Goal: Task Accomplishment & Management: Use online tool/utility

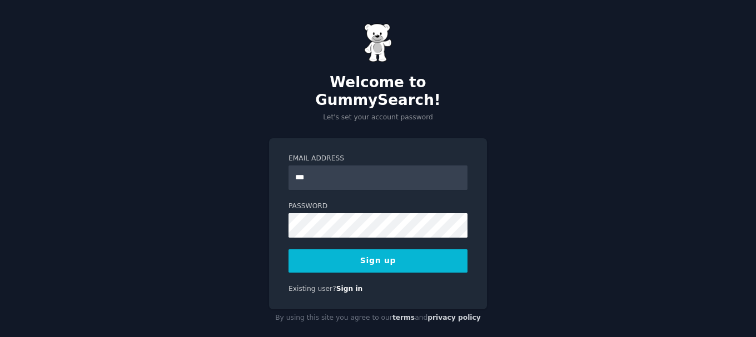
type input "**********"
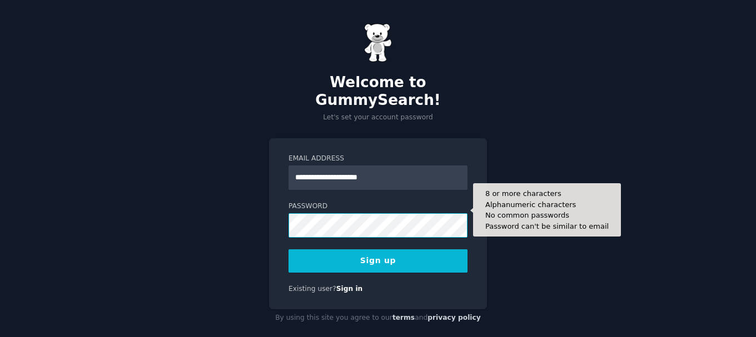
click at [276, 205] on div "**********" at bounding box center [378, 224] width 218 height 172
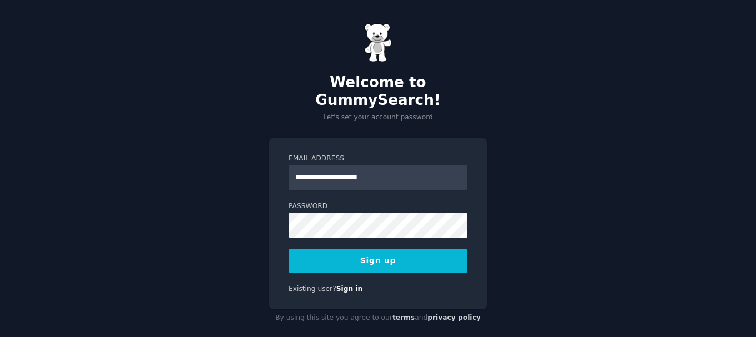
click at [394, 252] on button "Sign up" at bounding box center [377, 260] width 179 height 23
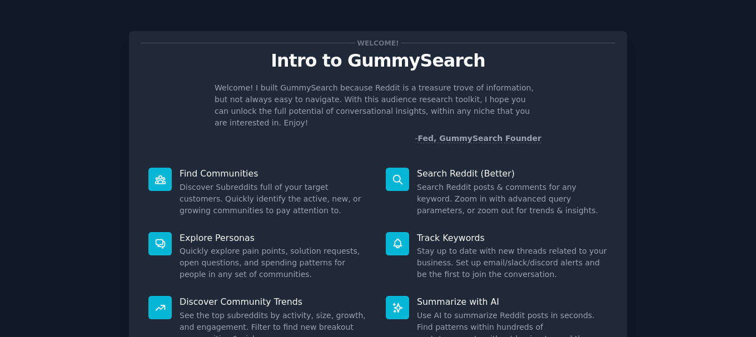
scroll to position [98, 0]
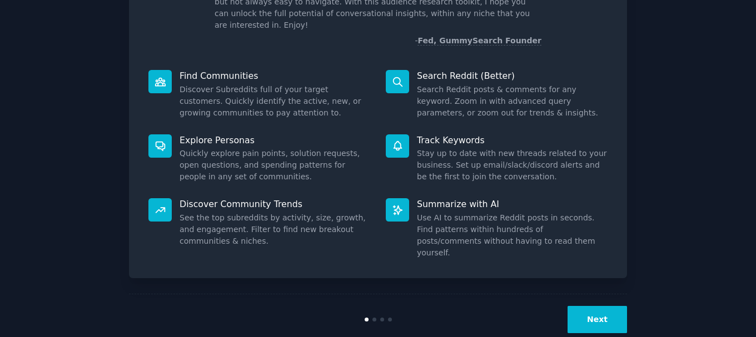
click at [591, 306] on button "Next" at bounding box center [596, 319] width 59 height 27
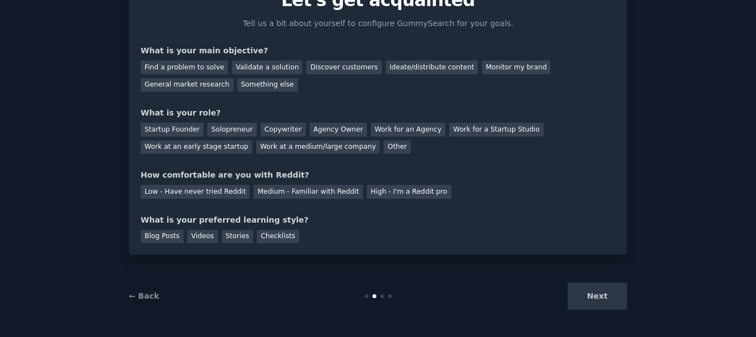
scroll to position [61, 0]
click at [595, 297] on div "Next" at bounding box center [544, 296] width 166 height 27
click at [264, 68] on div "Validate a solution" at bounding box center [267, 68] width 71 height 14
click at [272, 131] on div "Copywriter" at bounding box center [283, 130] width 45 height 14
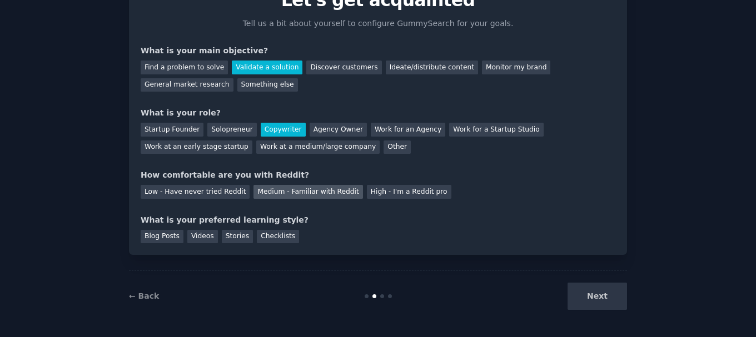
click at [284, 192] on div "Medium - Familiar with Reddit" at bounding box center [307, 192] width 109 height 14
click at [197, 236] on div "Videos" at bounding box center [202, 237] width 31 height 14
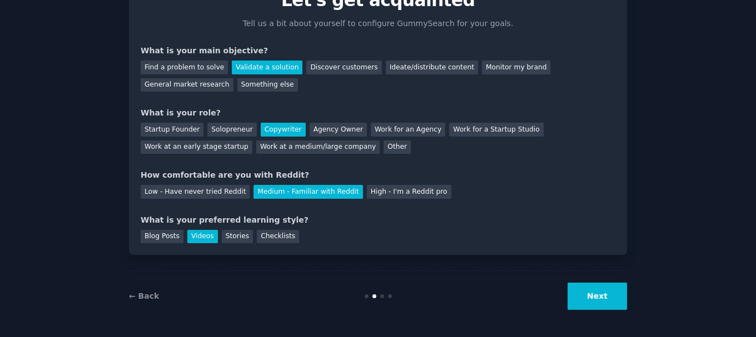
click at [588, 294] on button "Next" at bounding box center [596, 296] width 59 height 27
click at [595, 297] on div "Next" at bounding box center [544, 296] width 166 height 27
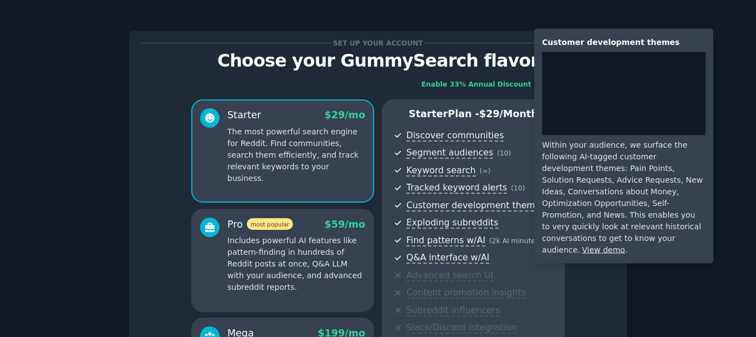
scroll to position [190, 0]
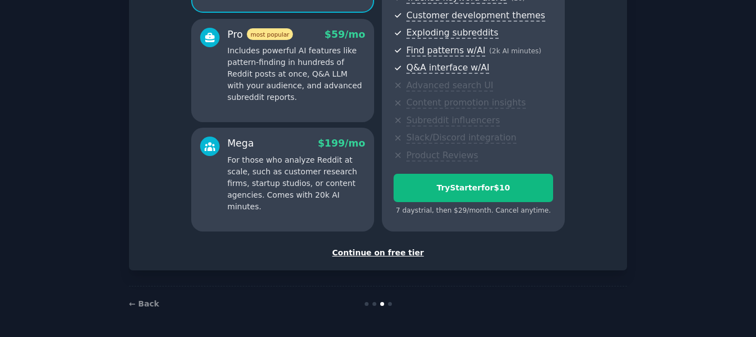
click at [388, 253] on div "Continue on free tier" at bounding box center [378, 253] width 475 height 12
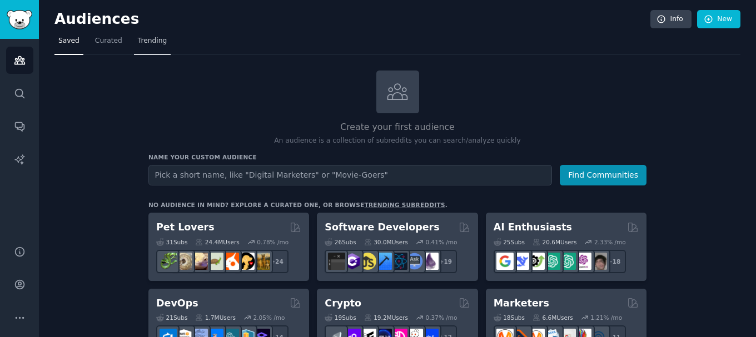
click at [145, 42] on span "Trending" at bounding box center [152, 41] width 29 height 10
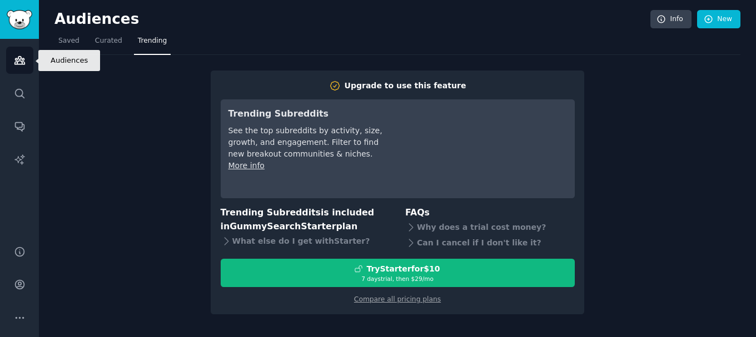
click at [17, 61] on icon "Sidebar" at bounding box center [20, 60] width 12 height 12
